Goal: Information Seeking & Learning: Find specific fact

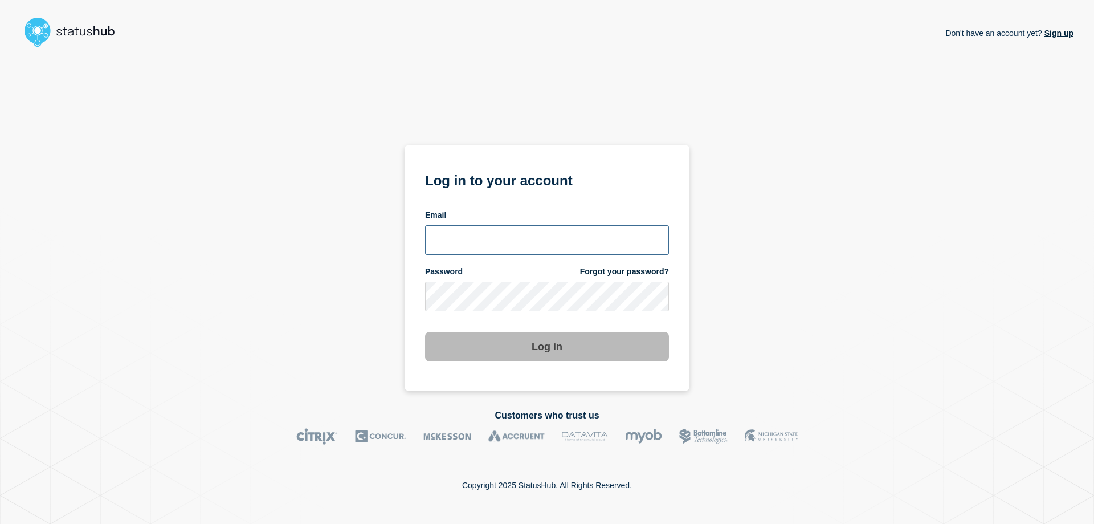
click at [545, 235] on input "email input" at bounding box center [547, 240] width 244 height 30
type input "zane.neely@conexon.us"
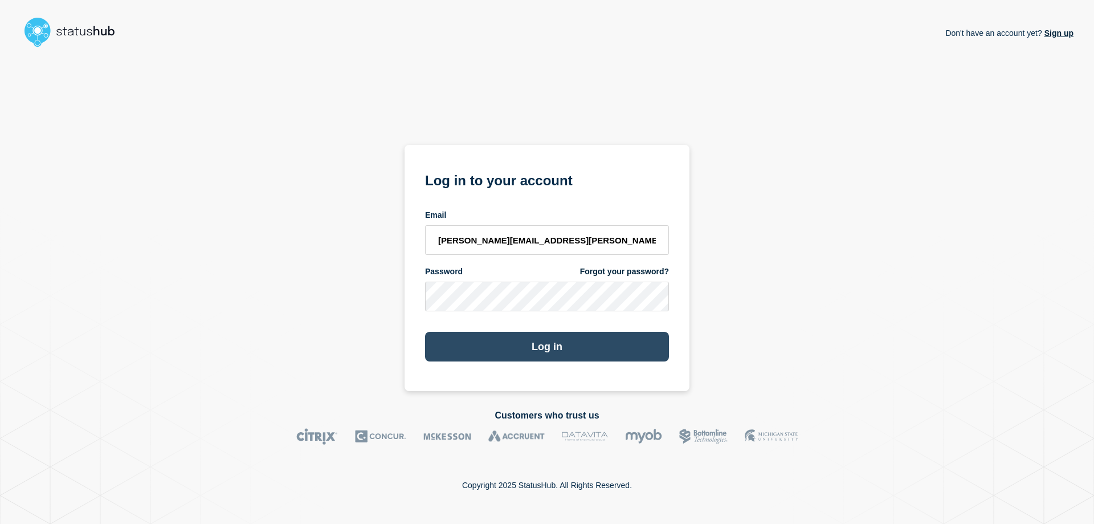
click at [513, 344] on button "Log in" at bounding box center [547, 347] width 244 height 30
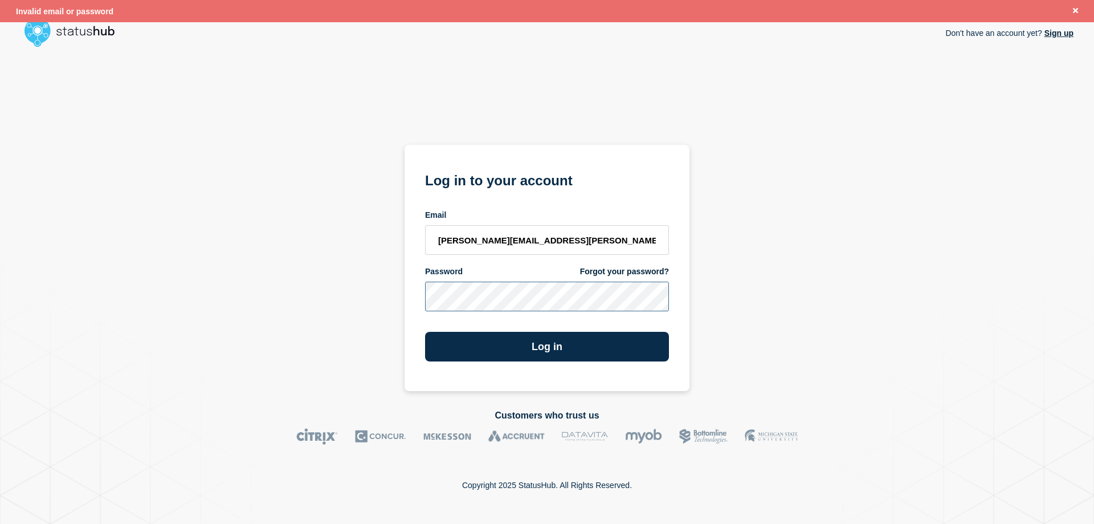
click at [425, 332] on button "Log in" at bounding box center [547, 347] width 244 height 30
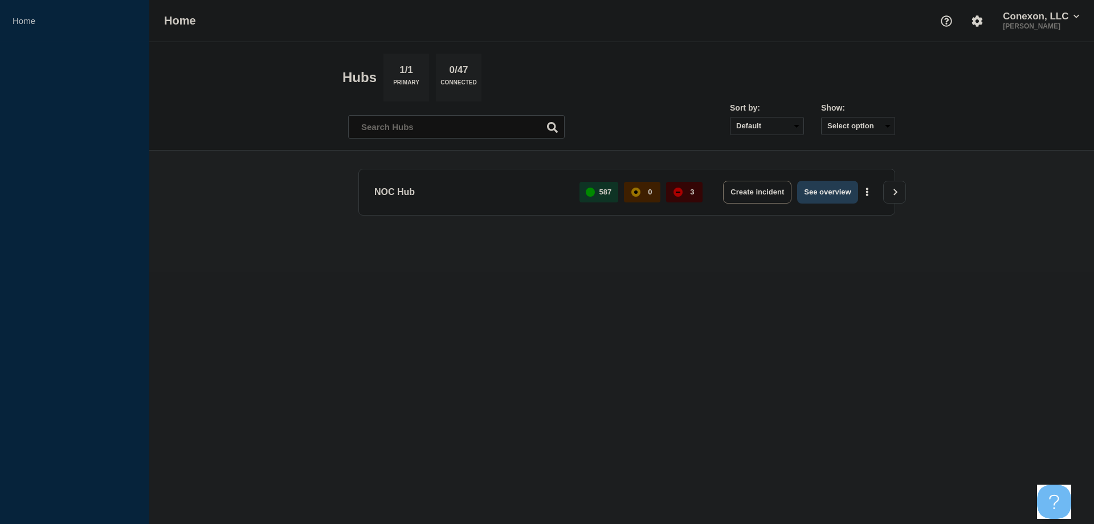
click at [835, 193] on button "See overview" at bounding box center [827, 192] width 60 height 23
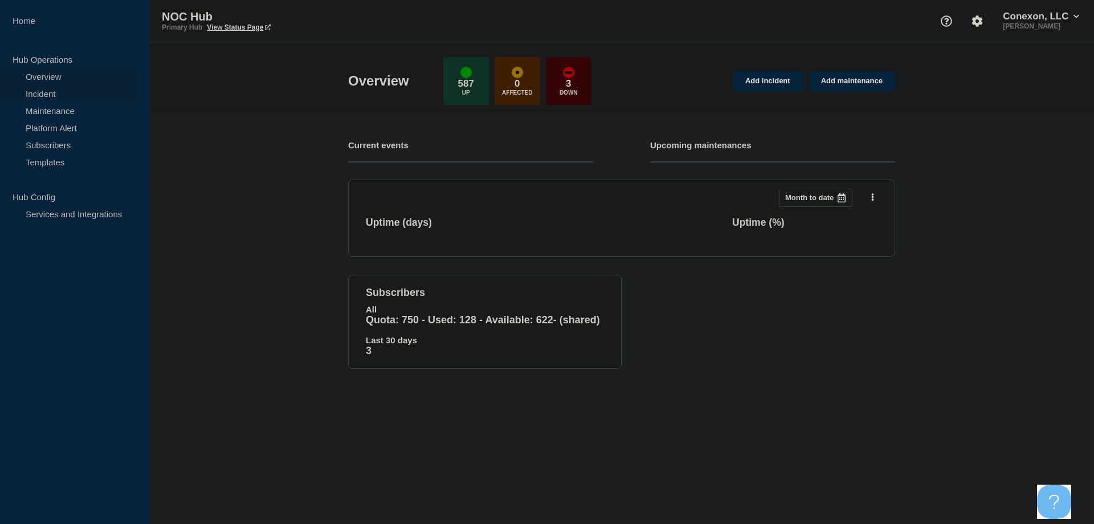
click at [85, 96] on link "Incident" at bounding box center [69, 93] width 138 height 17
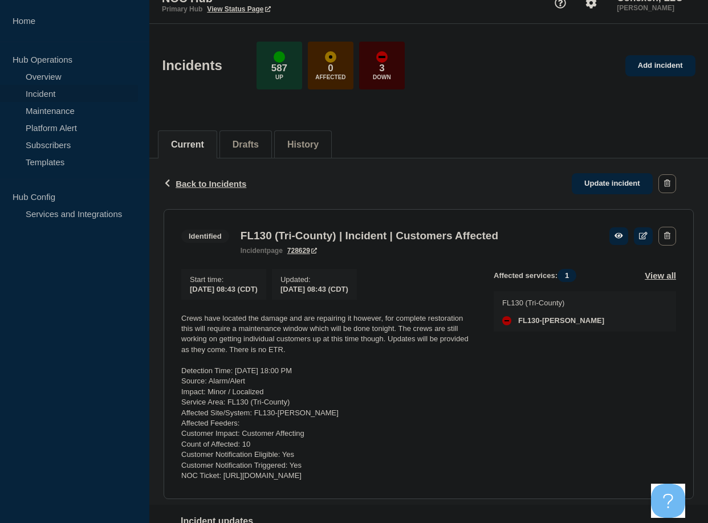
scroll to position [57, 0]
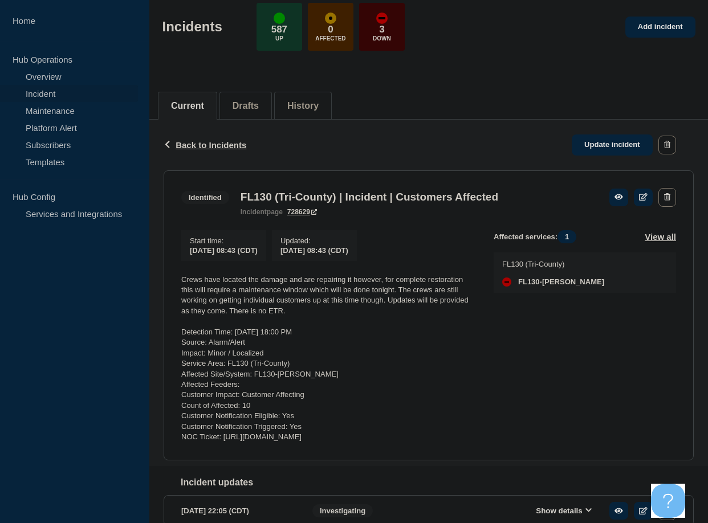
drag, startPoint x: 453, startPoint y: 444, endPoint x: 475, endPoint y: 446, distance: 21.7
click at [475, 442] on p "NOC Ticket: [URL][DOMAIN_NAME]" at bounding box center [328, 437] width 294 height 10
click at [464, 447] on section "Identified FL130 (Tri-County) | Incident | Customers Affected incident page 728…" at bounding box center [429, 315] width 530 height 290
click at [452, 442] on p "NOC Ticket: [URL][DOMAIN_NAME]" at bounding box center [328, 437] width 294 height 10
drag, startPoint x: 451, startPoint y: 442, endPoint x: 489, endPoint y: 444, distance: 38.2
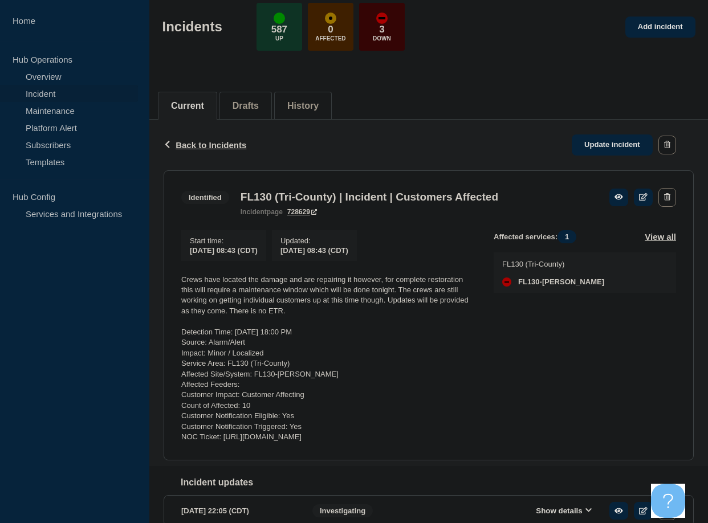
click at [489, 443] on div "Start time : [DATE] 08:43 (CDT) Updated : [DATE] 08:43 (CDT) Crews have located…" at bounding box center [337, 336] width 312 height 213
copy p "32425"
